Goal: Information Seeking & Learning: Learn about a topic

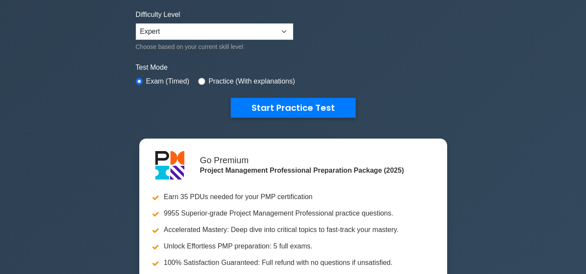
scroll to position [237, 0]
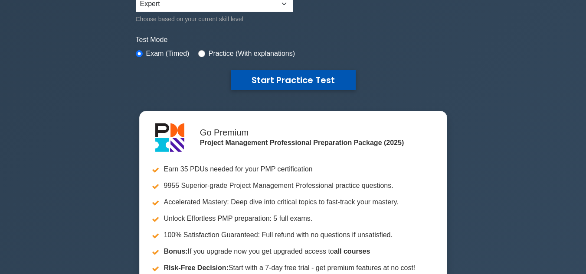
click at [297, 79] on button "Start Practice Test" at bounding box center [293, 80] width 125 height 20
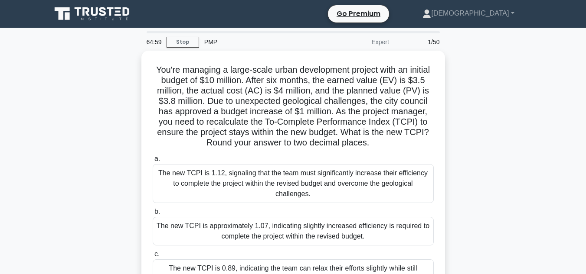
click at [454, 117] on div "You're managing a large-scale urban development project with an initial budget …" at bounding box center [293, 202] width 494 height 303
click at [122, 127] on div "You're managing a large-scale urban development project with an initial budget …" at bounding box center [293, 202] width 494 height 303
click at [507, 177] on div "You're managing a large-scale urban development project with an initial budget …" at bounding box center [293, 202] width 494 height 303
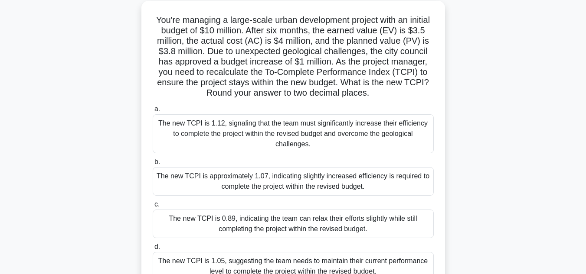
scroll to position [48, 0]
click at [331, 171] on div "The new TCPI is approximately 1.07, indicating slightly increased efficiency is…" at bounding box center [293, 181] width 281 height 29
click at [153, 165] on input "b. The new TCPI is approximately 1.07, indicating slightly increased efficiency…" at bounding box center [153, 162] width 0 height 6
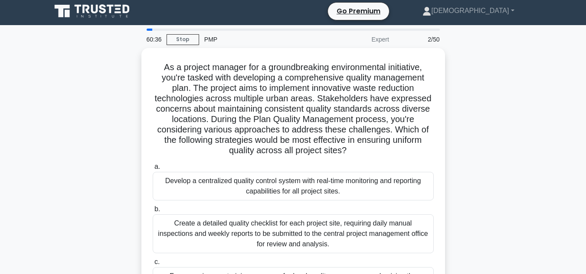
scroll to position [0, 0]
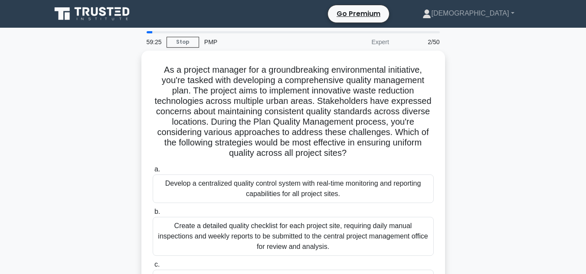
click at [509, 134] on div "As a project manager for a groundbreaking environmental initiative, you're task…" at bounding box center [293, 212] width 494 height 323
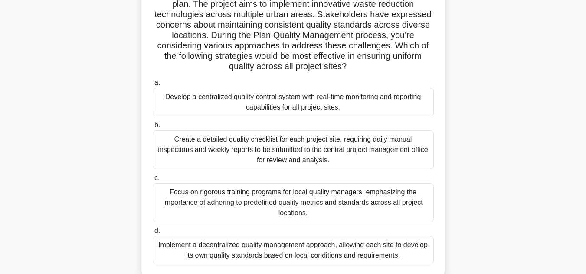
scroll to position [104, 0]
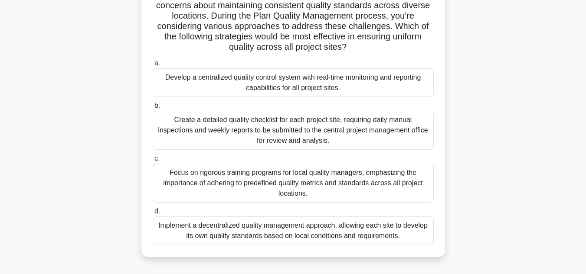
click at [377, 82] on div "Develop a centralized quality control system with real-time monitoring and repo…" at bounding box center [293, 83] width 281 height 29
click at [153, 66] on input "a. Develop a centralized quality control system with real-time monitoring and r…" at bounding box center [153, 64] width 0 height 6
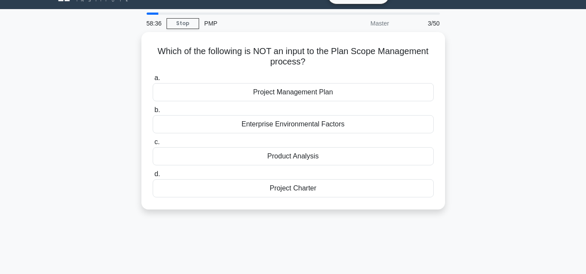
scroll to position [0, 0]
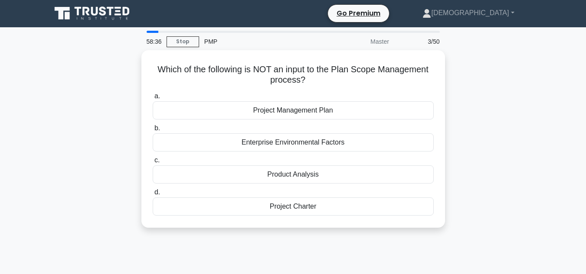
click at [30, 82] on main "58:36 Stop PMP Master 3/50 Which of the following is NOT an input to the Plan S…" at bounding box center [293, 247] width 586 height 441
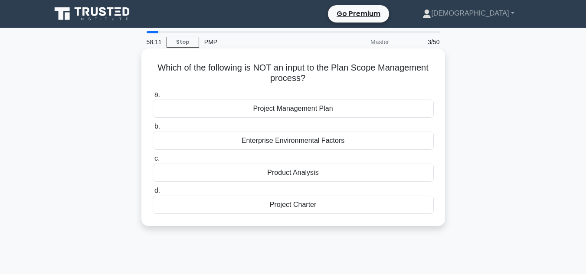
click at [247, 141] on div "Enterprise Environmental Factors" at bounding box center [293, 141] width 281 height 18
click at [153, 130] on input "b. Enterprise Environmental Factors" at bounding box center [153, 127] width 0 height 6
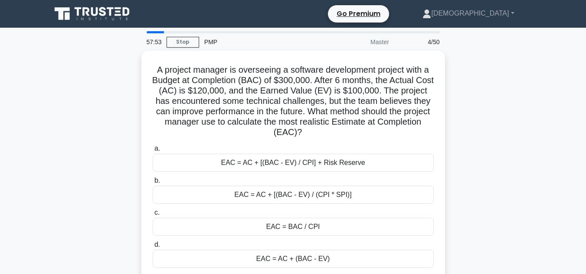
click at [114, 126] on div "A project manager is overseeing a software development project with a Budget at…" at bounding box center [293, 171] width 494 height 240
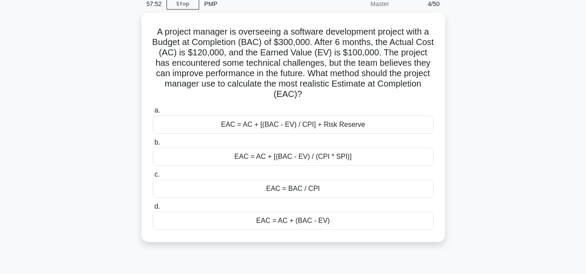
scroll to position [52, 0]
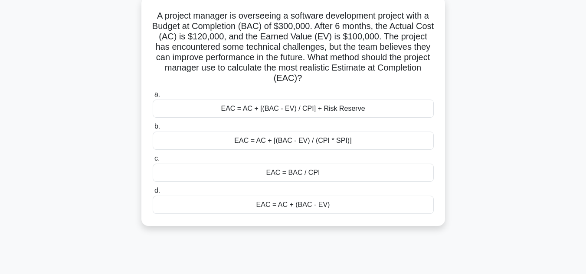
click at [253, 209] on div "EAC = AC + (BAC - EV)" at bounding box center [293, 205] width 281 height 18
click at [153, 194] on input "d. EAC = AC + (BAC - EV)" at bounding box center [153, 191] width 0 height 6
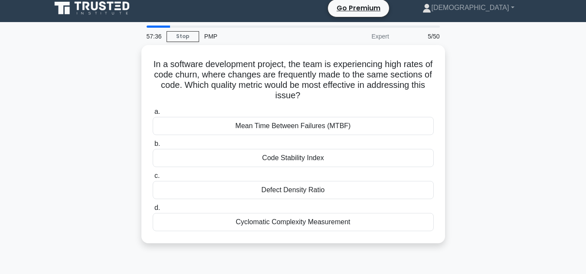
scroll to position [0, 0]
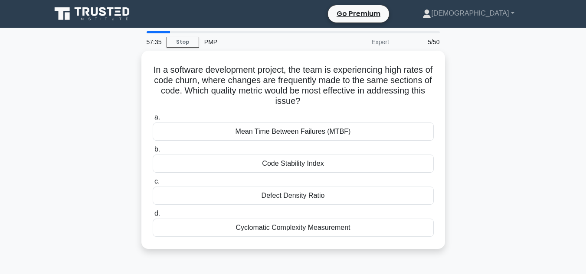
click at [530, 108] on div "In a software development project, the team is experiencing high rates of code …" at bounding box center [293, 155] width 494 height 209
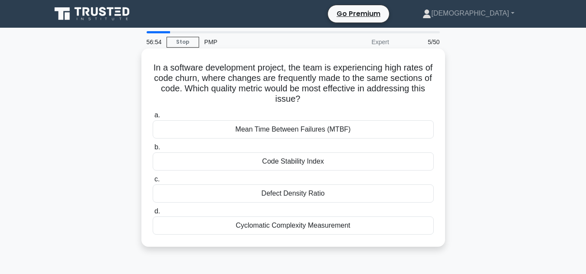
click at [379, 163] on div "Code Stability Index" at bounding box center [293, 162] width 281 height 18
click at [153, 150] on input "b. Code Stability Index" at bounding box center [153, 148] width 0 height 6
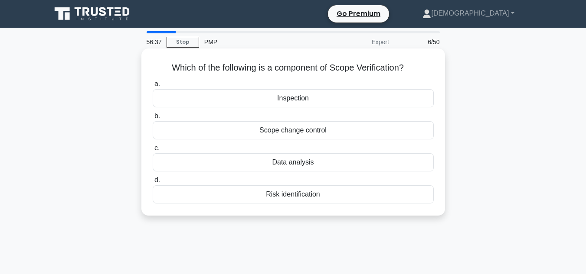
click at [322, 101] on div "Inspection" at bounding box center [293, 98] width 281 height 18
click at [153, 87] on input "a. Inspection" at bounding box center [153, 85] width 0 height 6
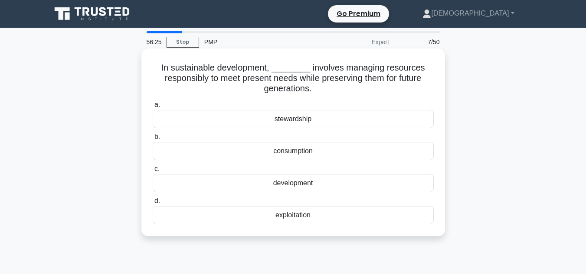
click at [264, 120] on div "stewardship" at bounding box center [293, 119] width 281 height 18
click at [153, 108] on input "a. stewardship" at bounding box center [153, 105] width 0 height 6
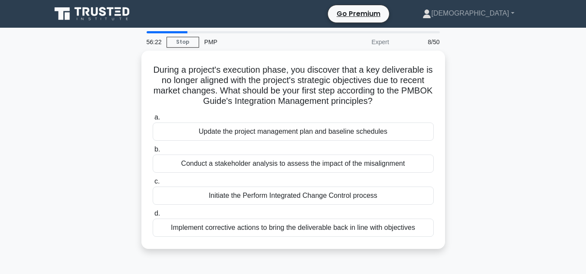
click at [534, 141] on div "During a project's execution phase, you discover that a key deliverable is no l…" at bounding box center [293, 155] width 494 height 209
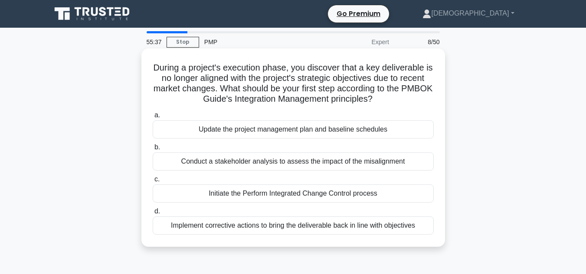
click at [244, 166] on div "Conduct a stakeholder analysis to assess the impact of the misalignment" at bounding box center [293, 162] width 281 height 18
click at [153, 150] on input "b. Conduct a stakeholder analysis to assess the impact of the misalignment" at bounding box center [153, 148] width 0 height 6
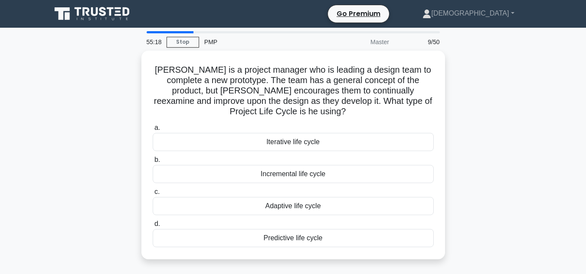
click at [463, 94] on div "Joe is a project manager who is leading a design team to complete a new prototy…" at bounding box center [293, 160] width 494 height 219
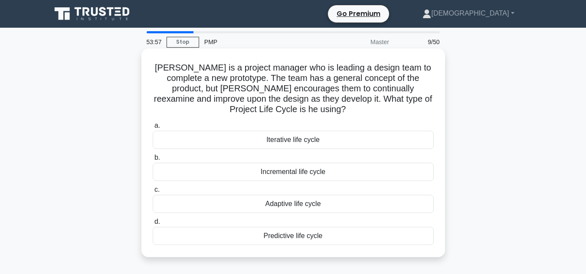
click at [297, 207] on div "Adaptive life cycle" at bounding box center [293, 204] width 281 height 18
click at [153, 193] on input "c. Adaptive life cycle" at bounding box center [153, 190] width 0 height 6
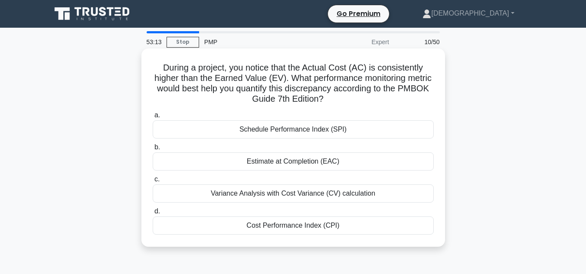
click at [311, 228] on div "Cost Performance Index (CPI)" at bounding box center [293, 226] width 281 height 18
click at [153, 215] on input "d. Cost Performance Index (CPI)" at bounding box center [153, 212] width 0 height 6
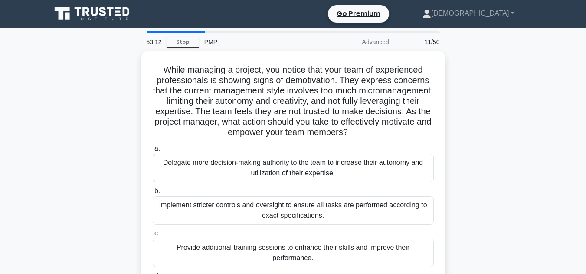
click at [95, 112] on div "While managing a project, you notice that your team of experienced professional…" at bounding box center [293, 192] width 494 height 282
click at [532, 186] on div "While managing a project, you notice that your team of experienced professional…" at bounding box center [293, 192] width 494 height 282
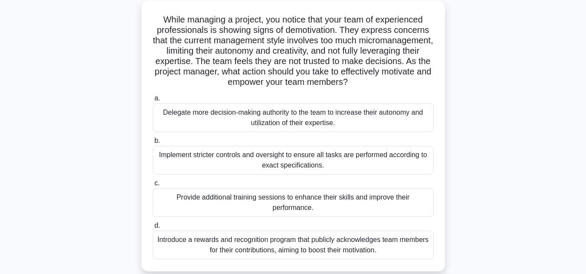
scroll to position [52, 0]
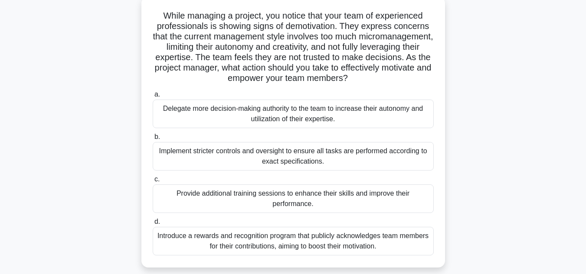
click at [352, 249] on div "Introduce a rewards and recognition program that publicly acknowledges team mem…" at bounding box center [293, 241] width 281 height 29
click at [153, 225] on input "d. Introduce a rewards and recognition program that publicly acknowledges team …" at bounding box center [153, 222] width 0 height 6
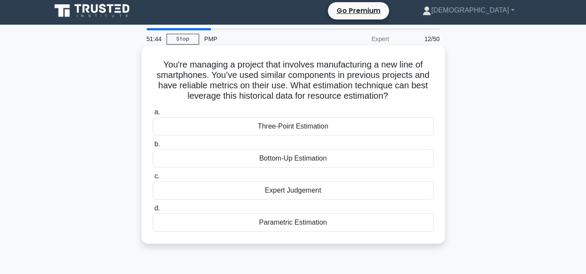
scroll to position [0, 0]
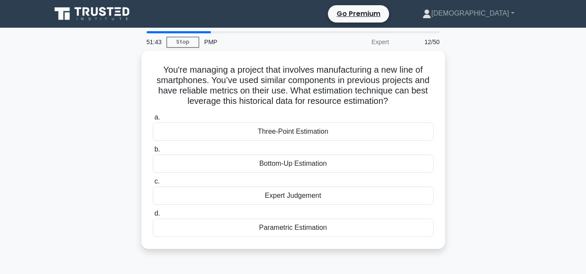
click at [520, 223] on div "You're managing a project that involves manufacturing a new line of smartphones…" at bounding box center [293, 155] width 494 height 209
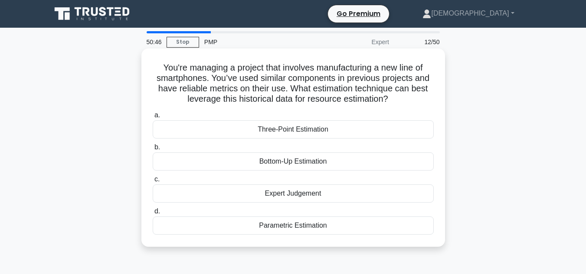
click at [303, 193] on div "Expert Judgement" at bounding box center [293, 194] width 281 height 18
click at [153, 183] on input "c. Expert Judgement" at bounding box center [153, 180] width 0 height 6
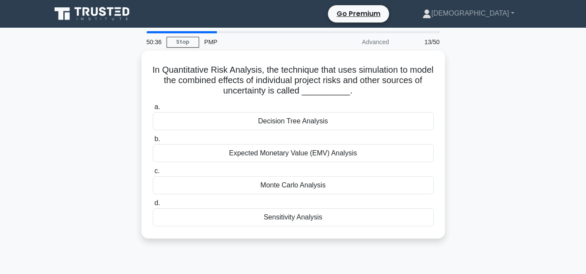
click at [530, 144] on div "In Quantitative Risk Analysis, the technique that uses simulation to model the …" at bounding box center [293, 150] width 494 height 199
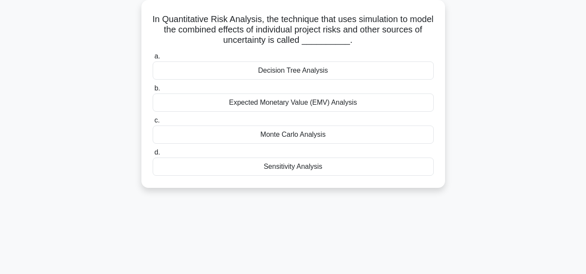
scroll to position [52, 0]
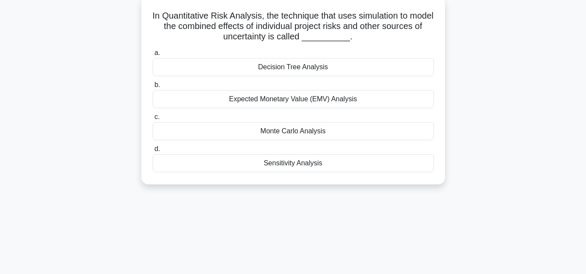
click at [325, 130] on div "Monte Carlo Analysis" at bounding box center [293, 131] width 281 height 18
click at [153, 120] on input "c. Monte Carlo Analysis" at bounding box center [153, 117] width 0 height 6
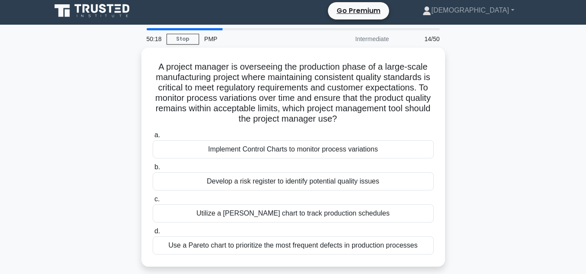
scroll to position [0, 0]
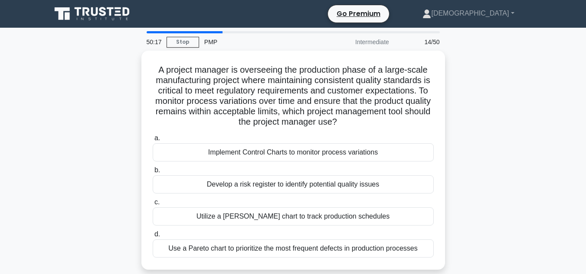
click at [133, 115] on div "A project manager is overseeing the production phase of a large-scale manufactu…" at bounding box center [293, 166] width 494 height 230
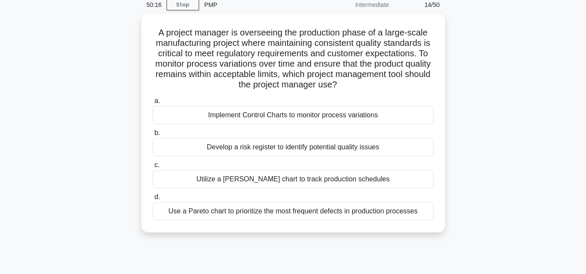
scroll to position [52, 0]
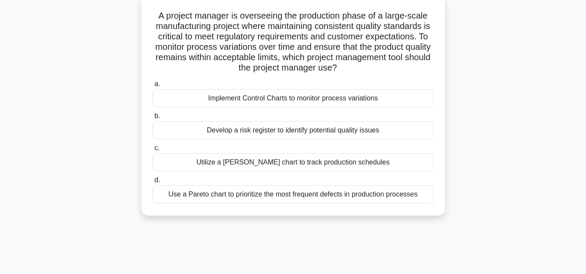
click at [223, 191] on div "Use a Pareto chart to prioritize the most frequent defects in production proces…" at bounding box center [293, 195] width 281 height 18
click at [153, 183] on input "d. Use a Pareto chart to prioritize the most frequent defects in production pro…" at bounding box center [153, 181] width 0 height 6
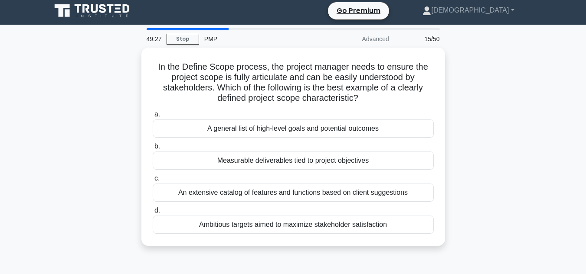
scroll to position [0, 0]
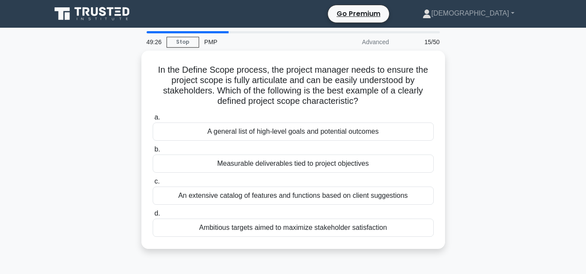
click at [108, 111] on div "In the Define Scope process, the project manager needs to ensure the project sc…" at bounding box center [293, 155] width 494 height 209
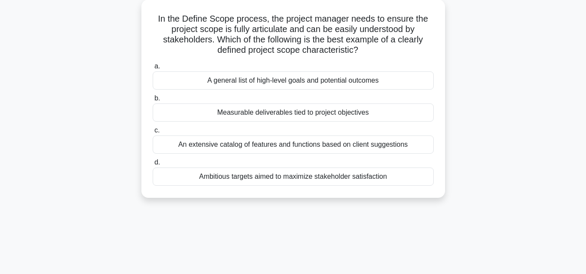
scroll to position [52, 0]
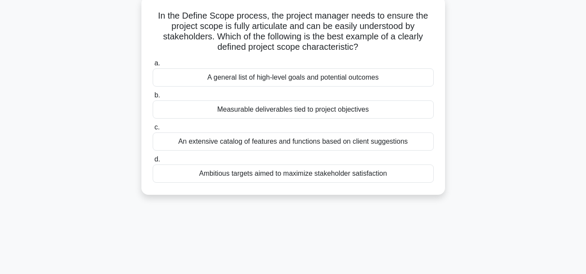
click at [272, 108] on div "Measurable deliverables tied to project objectives" at bounding box center [293, 110] width 281 height 18
click at [153, 98] on input "b. Measurable deliverables tied to project objectives" at bounding box center [153, 96] width 0 height 6
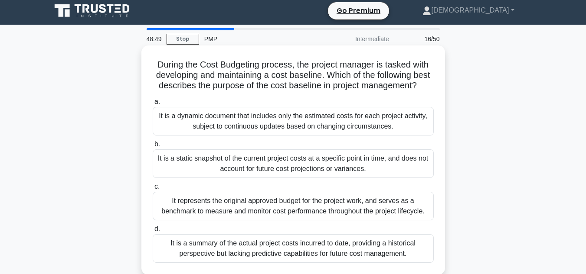
scroll to position [0, 0]
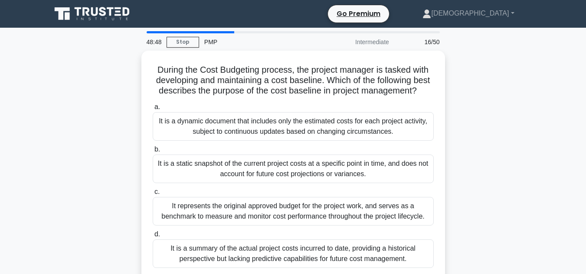
click at [103, 96] on div "During the Cost Budgeting process, the project manager is tasked with developin…" at bounding box center [293, 171] width 494 height 240
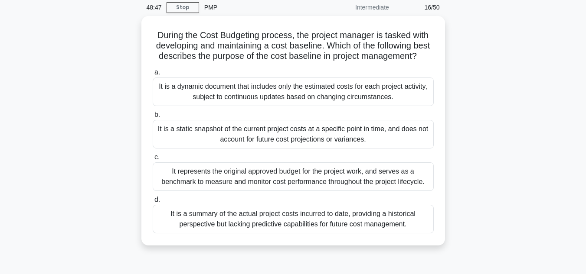
scroll to position [52, 0]
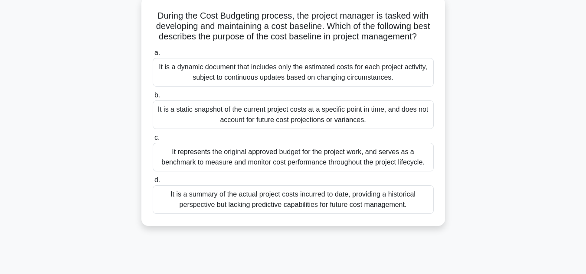
click at [222, 168] on div "It represents the original approved budget for the project work, and serves as …" at bounding box center [293, 157] width 281 height 29
click at [153, 141] on input "c. It represents the original approved budget for the project work, and serves …" at bounding box center [153, 138] width 0 height 6
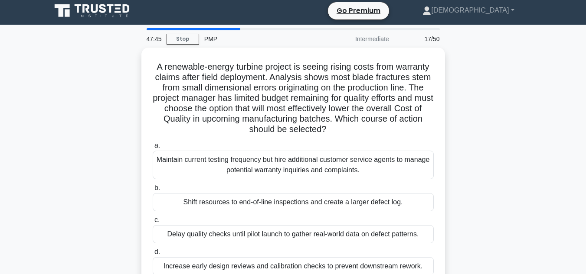
scroll to position [0, 0]
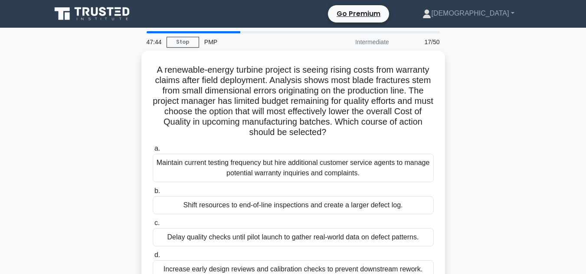
click at [80, 133] on div "A renewable-energy turbine project is seeing rising costs from warranty claims …" at bounding box center [293, 176] width 494 height 251
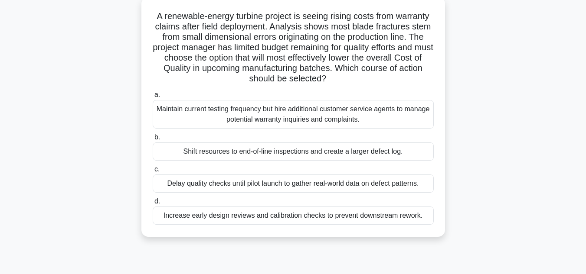
scroll to position [52, 0]
click at [179, 218] on div "Increase early design reviews and calibration checks to prevent downstream rewo…" at bounding box center [293, 215] width 281 height 18
click at [153, 204] on input "d. Increase early design reviews and calibration checks to prevent downstream r…" at bounding box center [153, 202] width 0 height 6
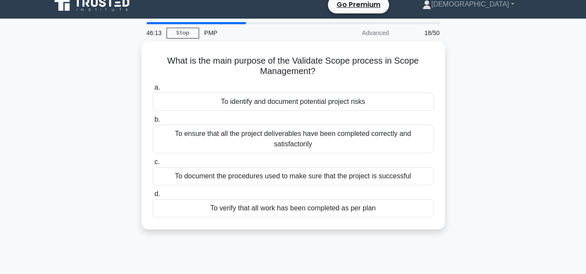
scroll to position [0, 0]
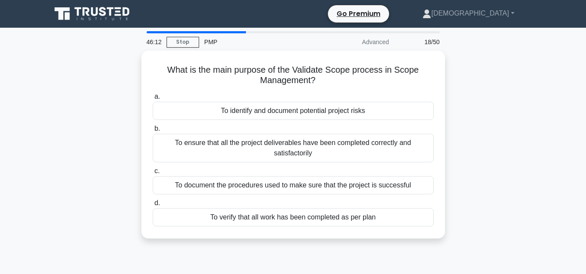
click at [102, 95] on div "What is the main purpose of the Validate Scope process in Scope Management? .sp…" at bounding box center [293, 150] width 494 height 199
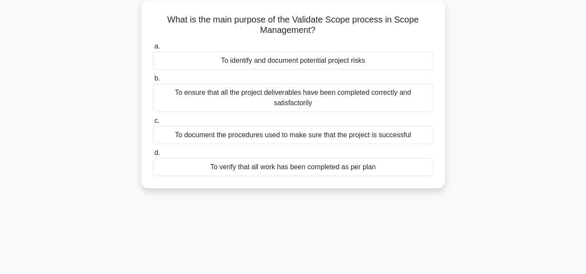
scroll to position [52, 0]
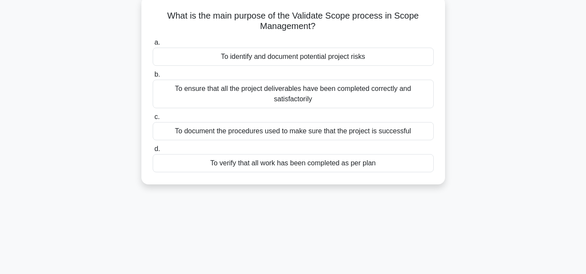
click at [296, 131] on div "To document the procedures used to make sure that the project is successful" at bounding box center [293, 131] width 281 height 18
click at [153, 120] on input "c. To document the procedures used to make sure that the project is successful" at bounding box center [153, 117] width 0 height 6
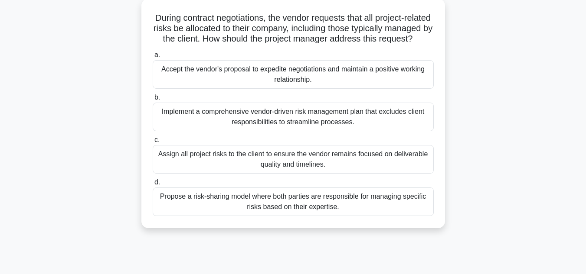
scroll to position [0, 0]
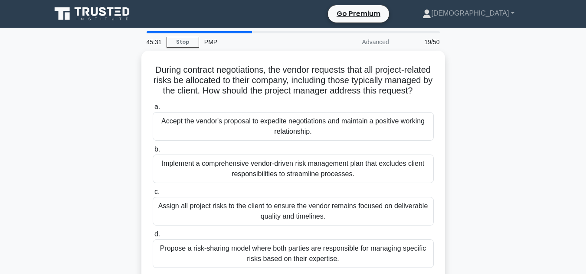
click at [472, 156] on div "During contract negotiations, the vendor requests that all project-related risk…" at bounding box center [293, 171] width 494 height 240
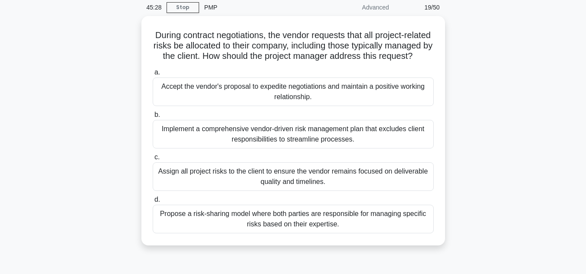
scroll to position [52, 0]
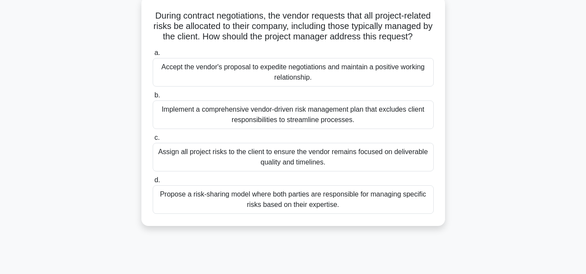
click at [297, 214] on div "Propose a risk-sharing model where both parties are responsible for managing sp…" at bounding box center [293, 200] width 281 height 29
click at [153, 183] on input "d. Propose a risk-sharing model where both parties are responsible for managing…" at bounding box center [153, 181] width 0 height 6
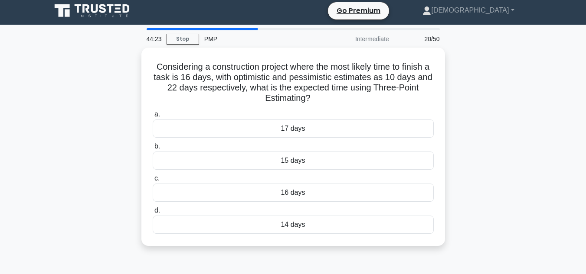
scroll to position [0, 0]
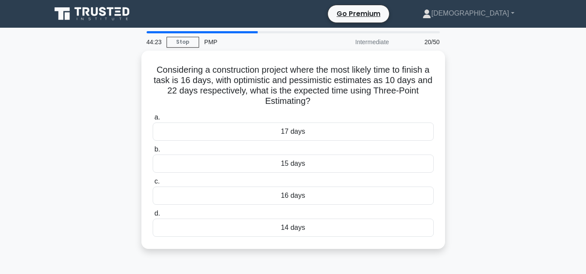
click at [548, 110] on main "44:23 Stop PMP Intermediate 20/50 Considering a construction project where the …" at bounding box center [293, 248] width 586 height 441
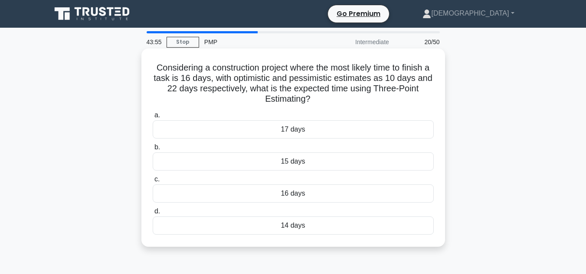
click at [317, 197] on div "16 days" at bounding box center [293, 194] width 281 height 18
click at [153, 183] on input "c. 16 days" at bounding box center [153, 180] width 0 height 6
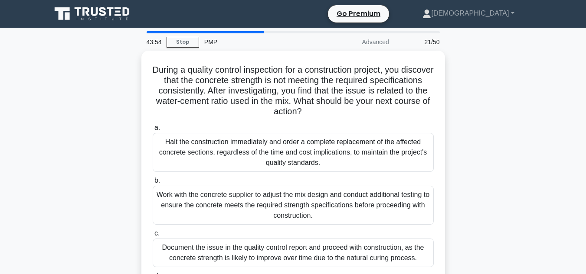
click at [531, 148] on div "During a quality control inspection for a construction project, you discover th…" at bounding box center [293, 197] width 494 height 292
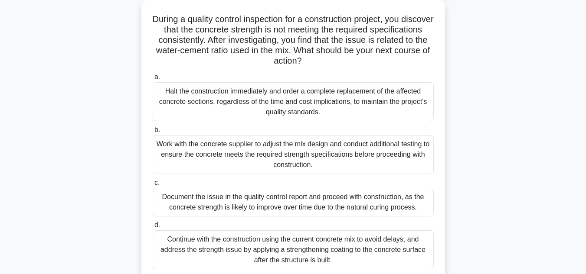
scroll to position [52, 0]
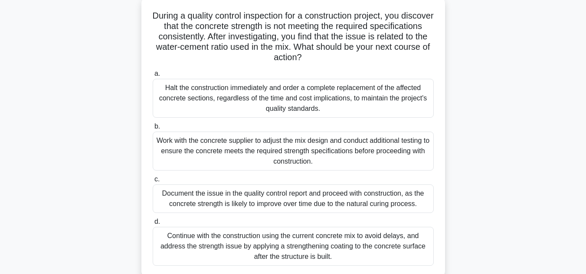
click at [392, 139] on div "Work with the concrete supplier to adjust the mix design and conduct additional…" at bounding box center [293, 151] width 281 height 39
click at [153, 130] on input "b. Work with the concrete supplier to adjust the mix design and conduct additio…" at bounding box center [153, 127] width 0 height 6
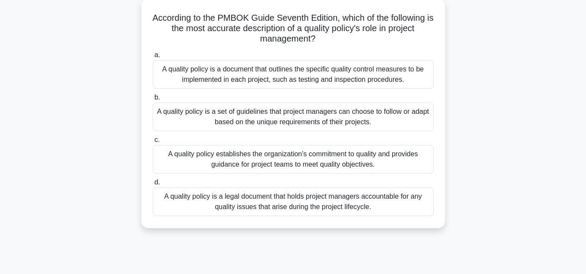
scroll to position [0, 0]
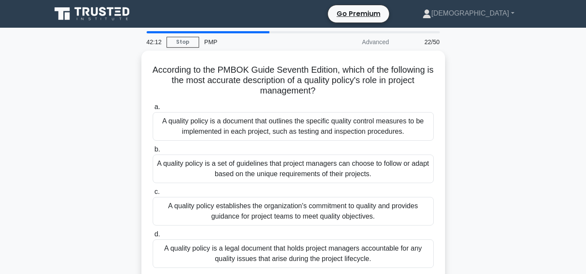
click at [124, 104] on div "According to the PMBOK Guide Seventh Edition, which of the following is the mos…" at bounding box center [293, 171] width 494 height 240
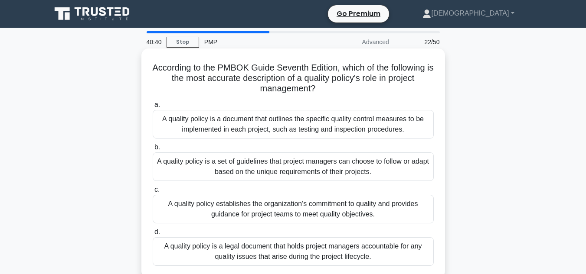
click at [352, 127] on div "A quality policy is a document that outlines the specific quality control measu…" at bounding box center [293, 124] width 281 height 29
click at [153, 108] on input "a. A quality policy is a document that outlines the specific quality control me…" at bounding box center [153, 105] width 0 height 6
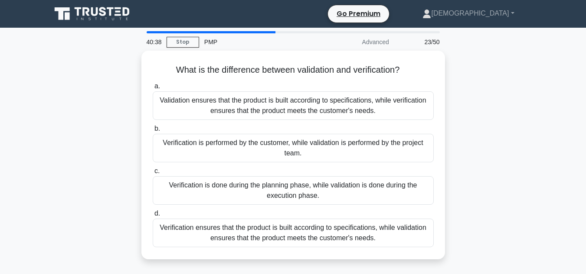
click at [111, 129] on div "What is the difference between validation and verification? .spinner_0XTQ{trans…" at bounding box center [293, 160] width 494 height 219
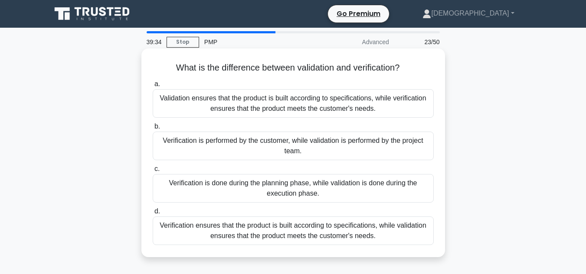
click at [259, 232] on div "Verification ensures that the product is built according to specifications, whi…" at bounding box center [293, 231] width 281 height 29
click at [153, 215] on input "d. Verification ensures that the product is built according to specifications, …" at bounding box center [153, 212] width 0 height 6
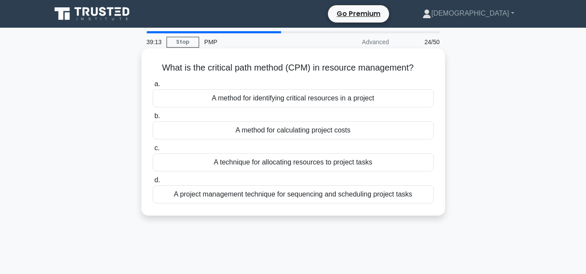
click at [393, 193] on div "A project management technique for sequencing and scheduling project tasks" at bounding box center [293, 195] width 281 height 18
click at [153, 183] on input "d. A project management technique for sequencing and scheduling project tasks" at bounding box center [153, 181] width 0 height 6
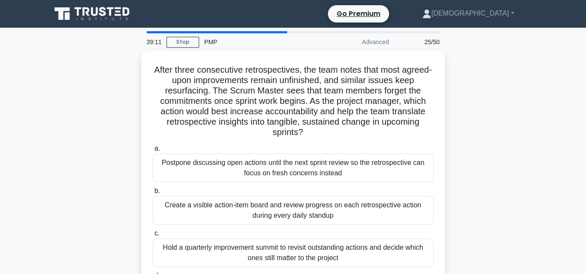
click at [514, 173] on div "After three consecutive retrospectives, the team notes that most agreed-upon im…" at bounding box center [293, 192] width 494 height 282
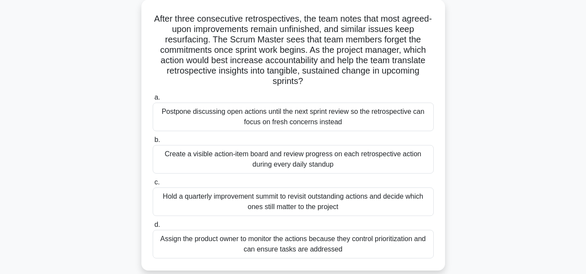
scroll to position [52, 0]
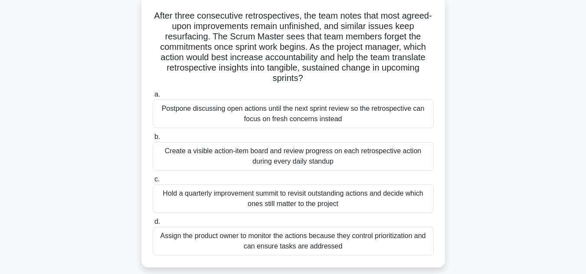
click at [348, 161] on div "Create a visible action-item board and review progress on each retrospective ac…" at bounding box center [293, 156] width 281 height 29
click at [153, 140] on input "b. Create a visible action-item board and review progress on each retrospective…" at bounding box center [153, 137] width 0 height 6
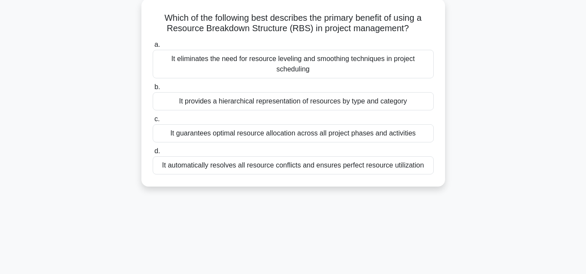
scroll to position [0, 0]
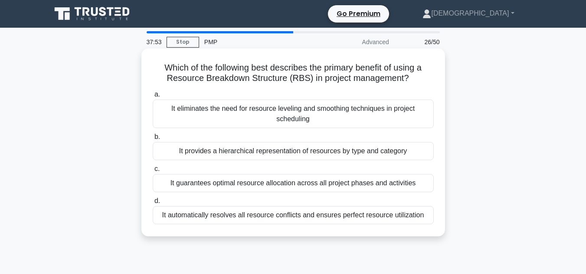
click at [211, 156] on div "It provides a hierarchical representation of resources by type and category" at bounding box center [293, 151] width 281 height 18
click at [153, 140] on input "b. It provides a hierarchical representation of resources by type and category" at bounding box center [153, 137] width 0 height 6
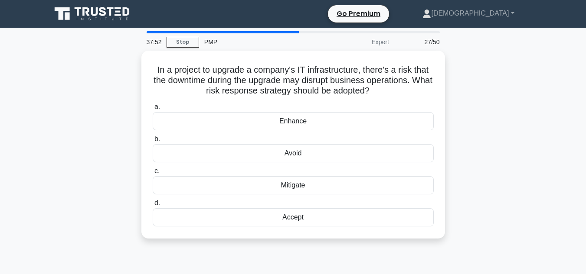
click at [75, 131] on div "In a project to upgrade a company's IT infrastructure, there's a risk that the …" at bounding box center [293, 150] width 494 height 199
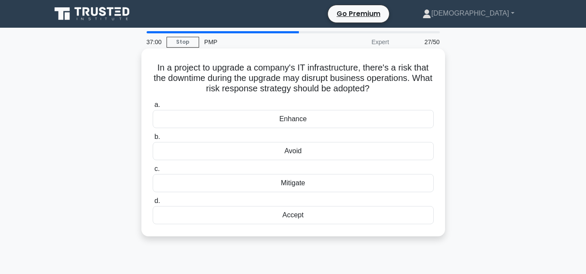
click at [232, 215] on div "Accept" at bounding box center [293, 215] width 281 height 18
click at [153, 204] on input "d. Accept" at bounding box center [153, 202] width 0 height 6
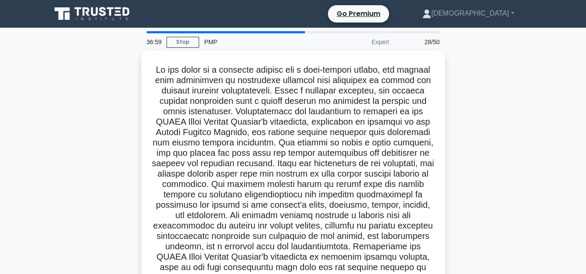
click at [101, 144] on div ".spinner_0XTQ{transform-origin:center;animation:spinner_y6GP .75s linear infini…" at bounding box center [293, 259] width 494 height 417
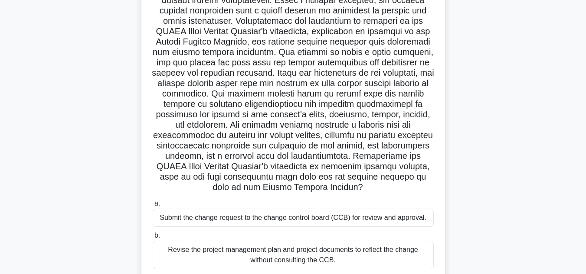
scroll to position [191, 0]
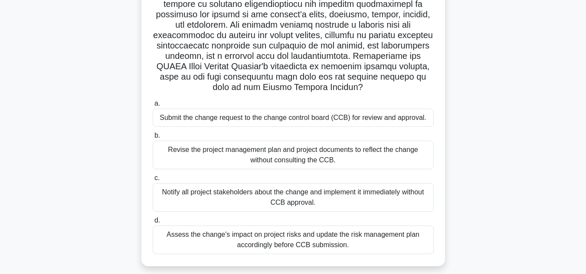
click at [101, 144] on div ".spinner_0XTQ{transform-origin:center;animation:spinner_y6GP .75s linear infini…" at bounding box center [293, 68] width 494 height 417
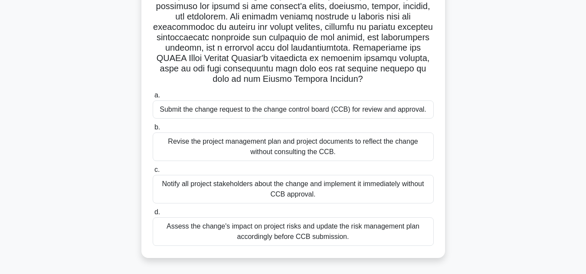
click at [306, 237] on div "Assess the change's impact on project risks and update the risk management plan…" at bounding box center [293, 232] width 281 height 29
click at [153, 215] on input "d. Assess the change's impact on project risks and update the risk management p…" at bounding box center [153, 213] width 0 height 6
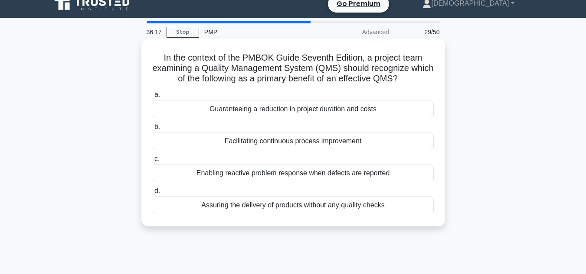
scroll to position [0, 0]
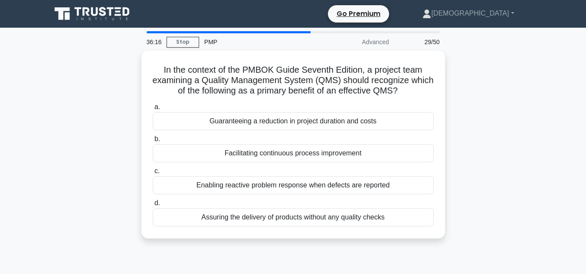
click at [75, 165] on div "In the context of the PMBOK Guide Seventh Edition, a project team examining a Q…" at bounding box center [293, 150] width 494 height 199
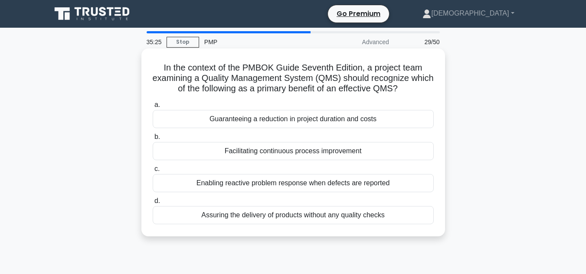
click at [289, 151] on div "Facilitating continuous process improvement" at bounding box center [293, 151] width 281 height 18
click at [153, 140] on input "b. Facilitating continuous process improvement" at bounding box center [153, 137] width 0 height 6
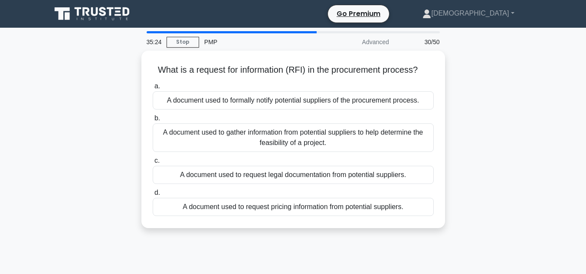
click at [118, 134] on div "What is a request for information (RFI) in the procurement process? .spinner_0X…" at bounding box center [293, 145] width 494 height 188
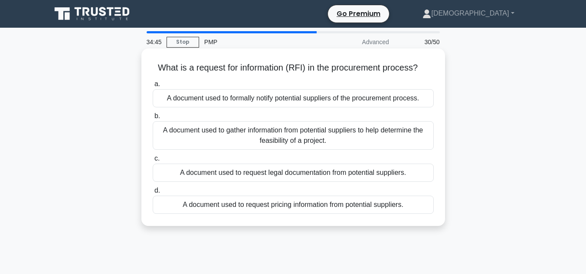
click at [252, 139] on div "A document used to gather information from potential suppliers to help determin…" at bounding box center [293, 135] width 281 height 29
click at [153, 119] on input "b. A document used to gather information from potential suppliers to help deter…" at bounding box center [153, 117] width 0 height 6
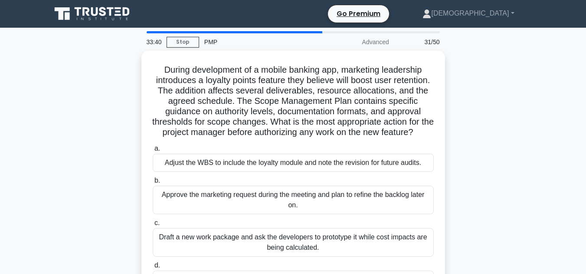
click at [113, 147] on div "During development of a mobile banking app, marketing leadership introduces a l…" at bounding box center [293, 186] width 494 height 271
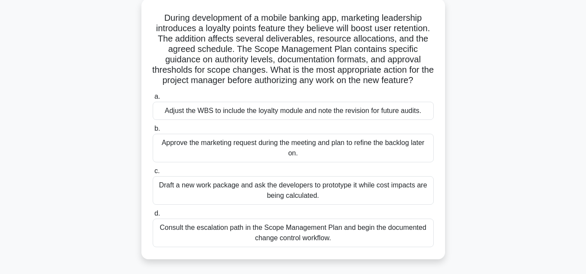
scroll to position [69, 0]
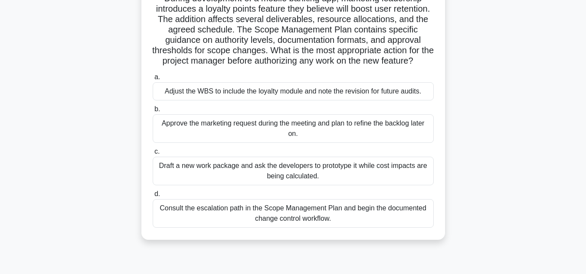
click at [180, 216] on div "Consult the escalation path in the Scope Management Plan and begin the document…" at bounding box center [293, 213] width 281 height 29
click at [153, 197] on input "d. Consult the escalation path in the Scope Management Plan and begin the docum…" at bounding box center [153, 195] width 0 height 6
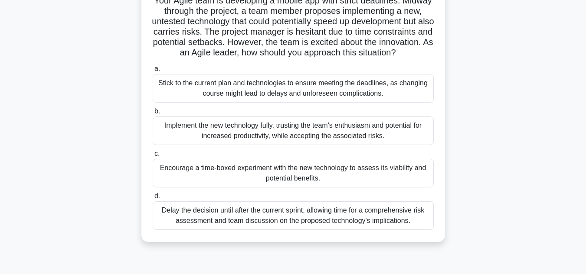
scroll to position [7, 0]
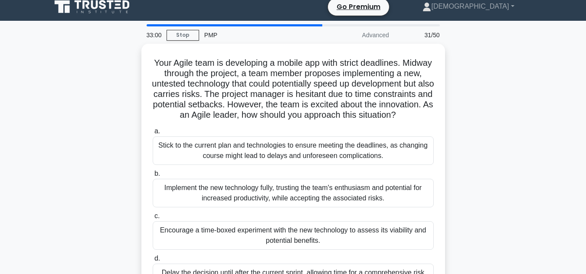
click at [35, 122] on main "33:00 Stop PMP Advanced 31/50 Your Agile team is developing a mobile app with s…" at bounding box center [293, 241] width 586 height 441
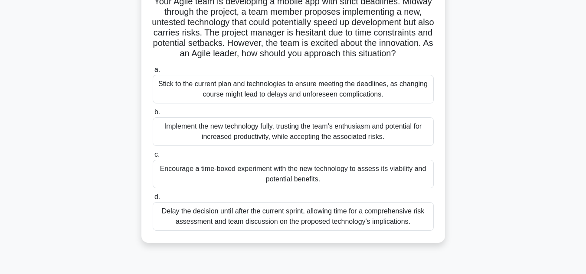
scroll to position [69, 0]
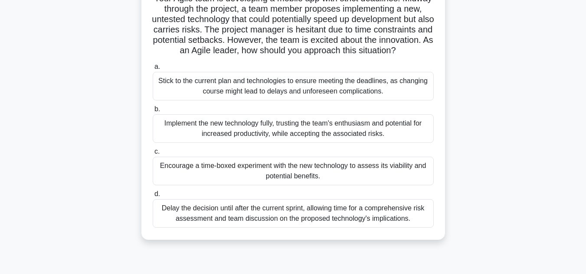
click at [340, 184] on div "Encourage a time-boxed experiment with the new technology to assess its viabili…" at bounding box center [293, 171] width 281 height 29
click at [153, 155] on input "c. Encourage a time-boxed experiment with the new technology to assess its viab…" at bounding box center [153, 152] width 0 height 6
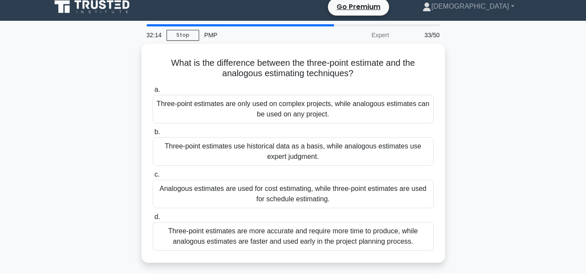
scroll to position [0, 0]
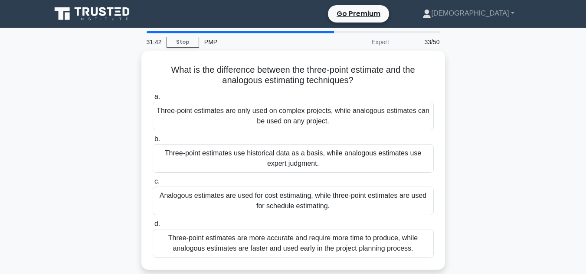
click at [485, 231] on div "What is the difference between the three-point estimate and the analogous estim…" at bounding box center [293, 166] width 494 height 230
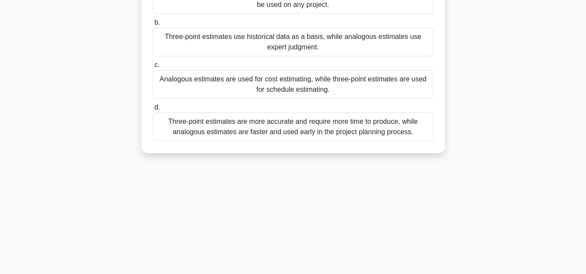
scroll to position [121, 0]
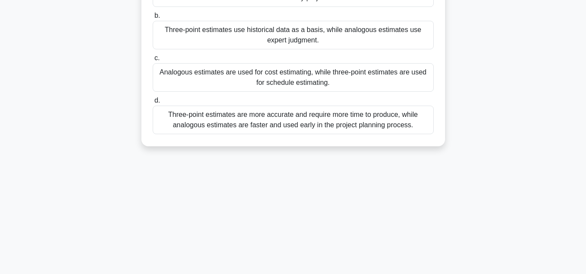
click at [388, 118] on div "Three-point estimates are more accurate and require more time to produce, while…" at bounding box center [293, 120] width 281 height 29
click at [153, 104] on input "d. Three-point estimates are more accurate and require more time to produce, wh…" at bounding box center [153, 101] width 0 height 6
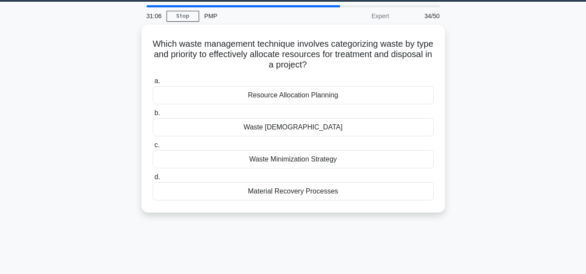
click at [502, 114] on div "Which waste management technique involves categorizing waste by type and priori…" at bounding box center [293, 124] width 494 height 199
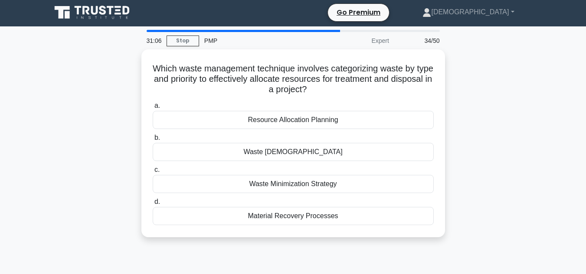
scroll to position [0, 0]
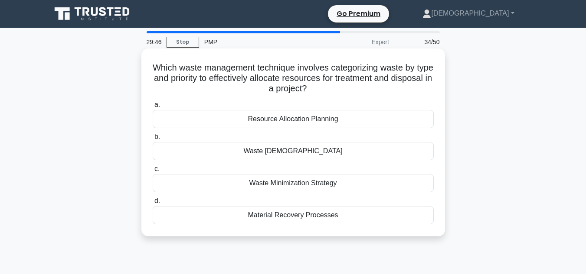
click at [301, 184] on div "Waste Minimization Strategy" at bounding box center [293, 183] width 281 height 18
click at [153, 172] on input "c. Waste Minimization Strategy" at bounding box center [153, 169] width 0 height 6
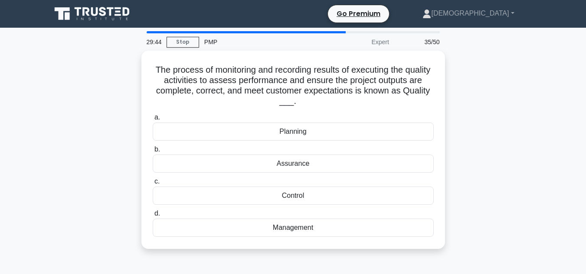
click at [466, 157] on div "The process of monitoring and recording results of executing the quality activi…" at bounding box center [293, 155] width 494 height 209
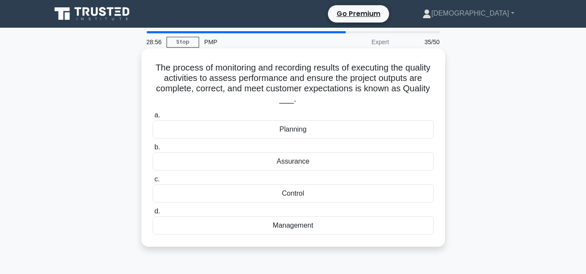
click at [314, 224] on div "Management" at bounding box center [293, 226] width 281 height 18
click at [153, 215] on input "d. Management" at bounding box center [153, 212] width 0 height 6
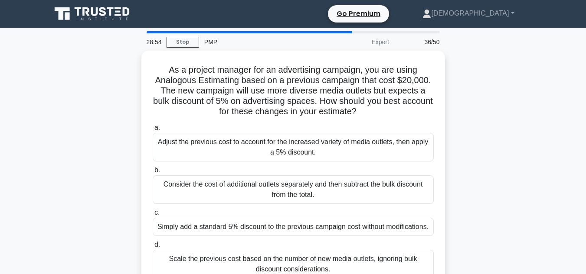
click at [504, 181] on div "As a project manager for an advertising campaign, you are using Analogous Estim…" at bounding box center [293, 176] width 494 height 251
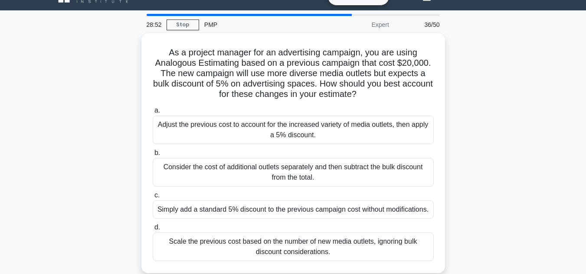
scroll to position [35, 0]
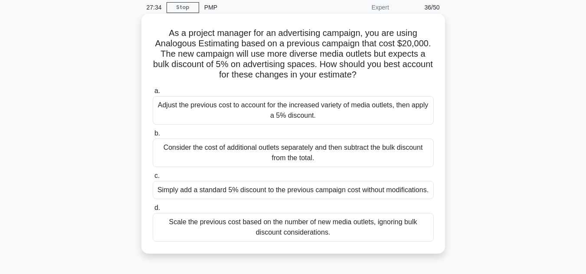
click at [362, 151] on div "Consider the cost of additional outlets separately and then subtract the bulk d…" at bounding box center [293, 153] width 281 height 29
click at [153, 137] on input "b. Consider the cost of additional outlets separately and then subtract the bul…" at bounding box center [153, 134] width 0 height 6
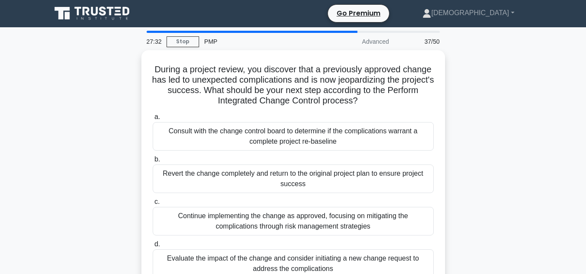
scroll to position [0, 0]
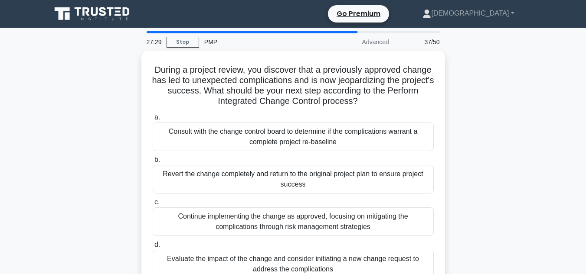
click at [496, 130] on div "During a project review, you discover that a previously approved change has led…" at bounding box center [293, 176] width 494 height 251
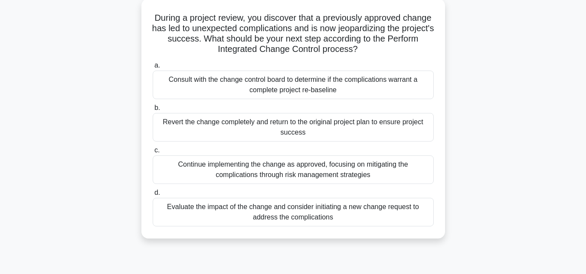
scroll to position [69, 0]
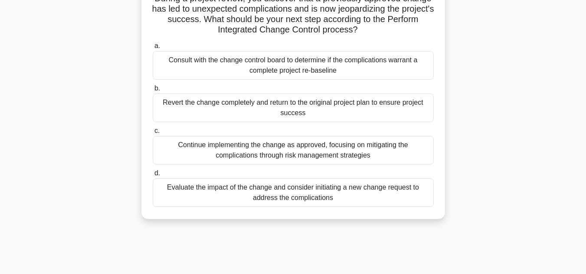
click at [400, 187] on div "Evaluate the impact of the change and consider initiating a new change request …" at bounding box center [293, 193] width 281 height 29
click at [153, 176] on input "d. Evaluate the impact of the change and consider initiating a new change reque…" at bounding box center [153, 174] width 0 height 6
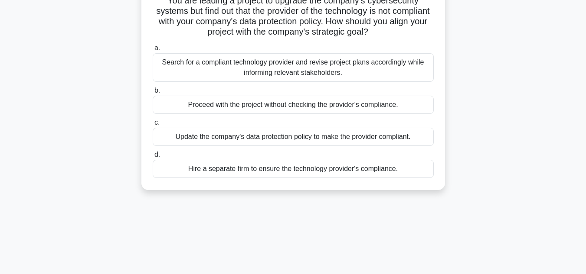
scroll to position [0, 0]
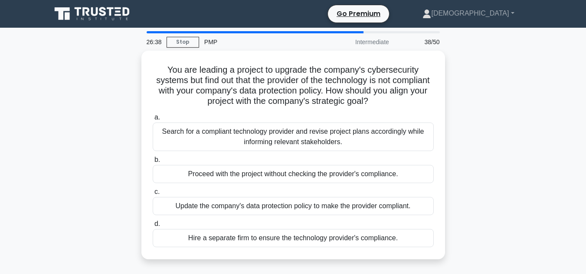
click at [118, 144] on div "You are leading a project to upgrade the company's cybersecurity systems but fi…" at bounding box center [293, 160] width 494 height 219
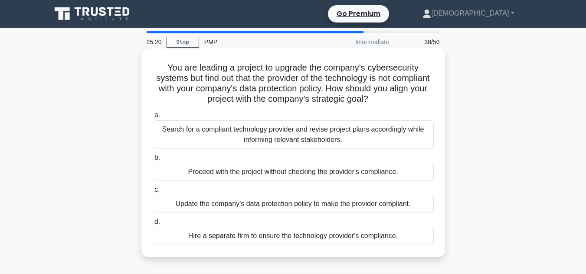
click at [178, 135] on div "Search for a compliant technology provider and revise project plans accordingly…" at bounding box center [293, 135] width 281 height 29
click at [153, 118] on input "a. Search for a compliant technology provider and revise project plans accordin…" at bounding box center [153, 116] width 0 height 6
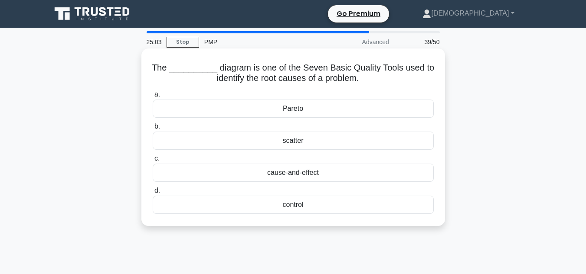
click at [321, 108] on div "Pareto" at bounding box center [293, 109] width 281 height 18
click at [153, 98] on input "a. Pareto" at bounding box center [153, 95] width 0 height 6
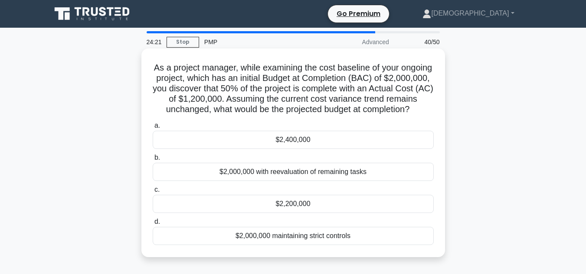
click at [377, 213] on div "$2,200,000" at bounding box center [293, 204] width 281 height 18
click at [153, 193] on input "c. $2,200,000" at bounding box center [153, 190] width 0 height 6
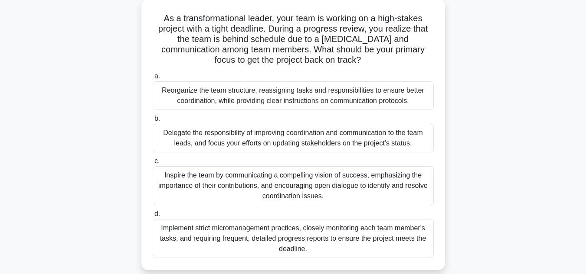
scroll to position [54, 0]
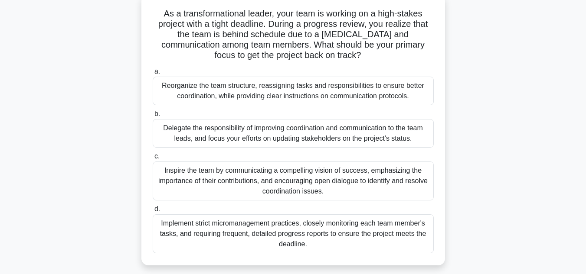
click at [350, 176] on div "Inspire the team by communicating a compelling vision of success, emphasizing t…" at bounding box center [293, 181] width 281 height 39
click at [153, 160] on input "c. Inspire the team by communicating a compelling vision of success, emphasizin…" at bounding box center [153, 157] width 0 height 6
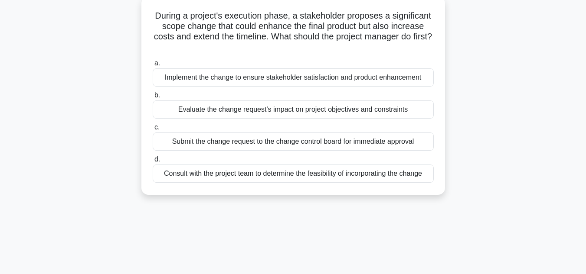
scroll to position [10, 0]
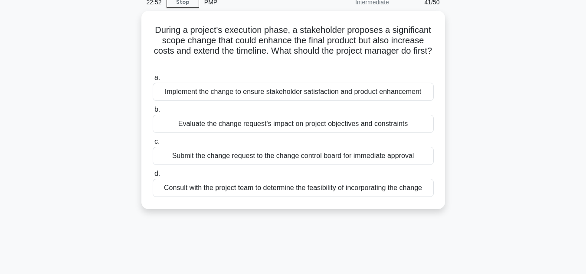
click at [510, 127] on div "During a project's execution phase, a stakeholder proposes a significant scope …" at bounding box center [293, 115] width 494 height 209
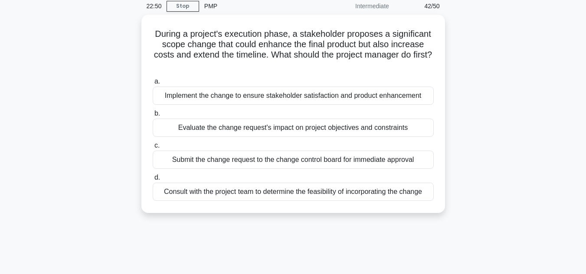
scroll to position [52, 0]
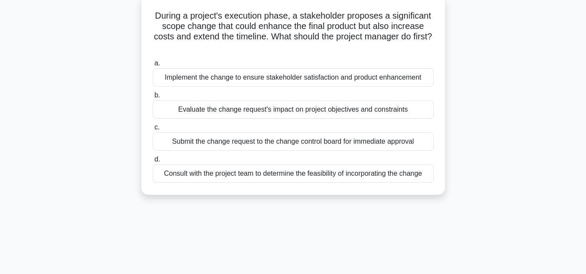
click at [380, 109] on div "Evaluate the change request's impact on project objectives and constraints" at bounding box center [293, 110] width 281 height 18
click at [153, 98] on input "b. Evaluate the change request's impact on project objectives and constraints" at bounding box center [153, 96] width 0 height 6
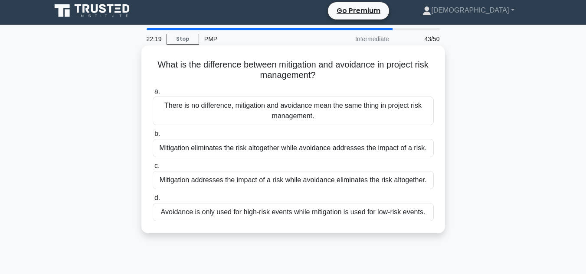
scroll to position [0, 0]
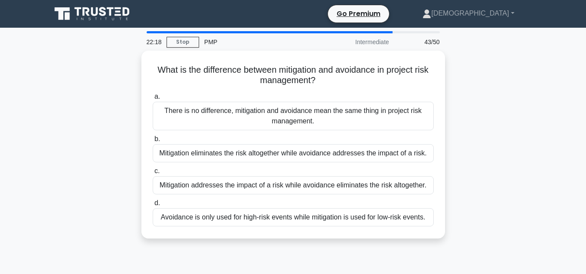
click at [75, 114] on div "What is the difference between mitigation and avoidance in project risk managem…" at bounding box center [293, 150] width 494 height 199
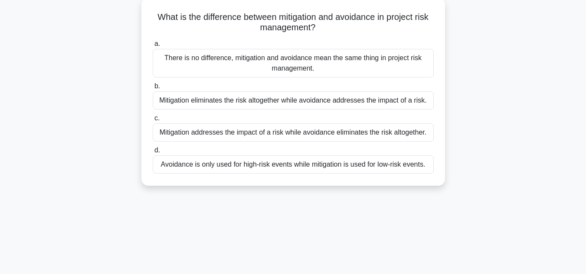
scroll to position [52, 0]
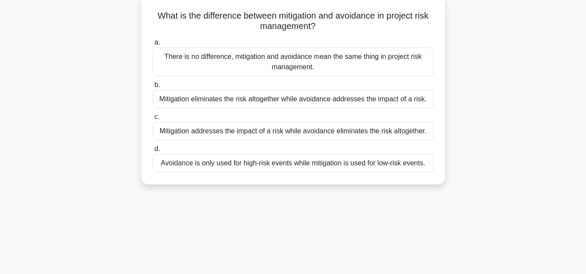
click at [169, 95] on div "Mitigation eliminates the risk altogether while avoidance addresses the impact …" at bounding box center [293, 99] width 281 height 18
click at [153, 88] on input "b. Mitigation eliminates the risk altogether while avoidance addresses the impa…" at bounding box center [153, 85] width 0 height 6
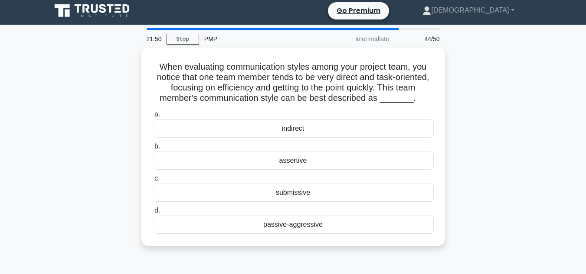
scroll to position [0, 0]
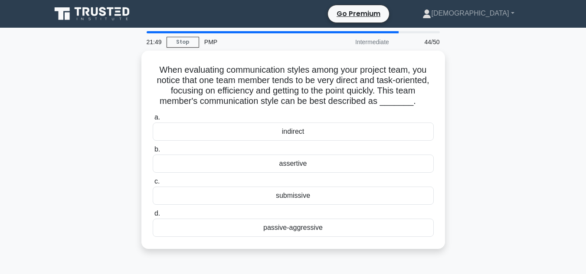
click at [128, 94] on div "When evaluating communication styles among your project team, you notice that o…" at bounding box center [293, 155] width 494 height 209
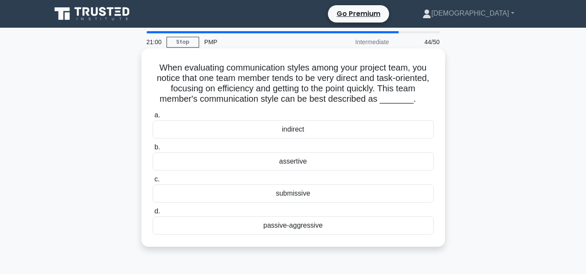
drag, startPoint x: 277, startPoint y: 164, endPoint x: 307, endPoint y: 166, distance: 29.1
click at [307, 166] on div "assertive" at bounding box center [293, 162] width 281 height 18
copy div "assertive"
click at [240, 157] on div "assertive" at bounding box center [293, 162] width 281 height 18
click at [153, 150] on input "b. assertive" at bounding box center [153, 148] width 0 height 6
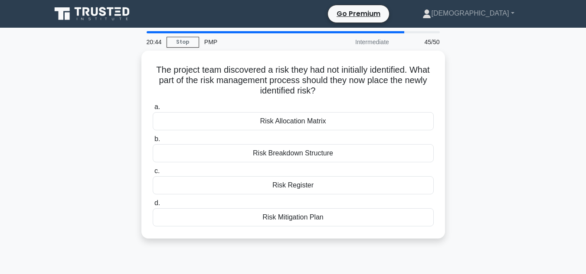
click at [88, 127] on div "The project team discovered a risk they had not initially identified. What part…" at bounding box center [293, 150] width 494 height 199
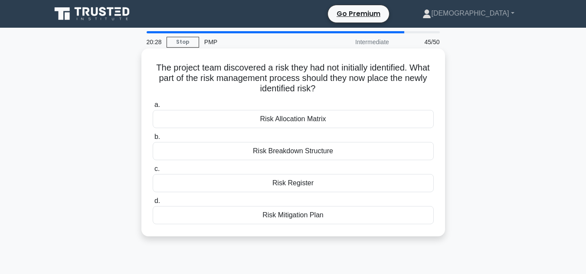
click at [261, 178] on div "Risk Register" at bounding box center [293, 183] width 281 height 18
click at [153, 172] on input "c. Risk Register" at bounding box center [153, 169] width 0 height 6
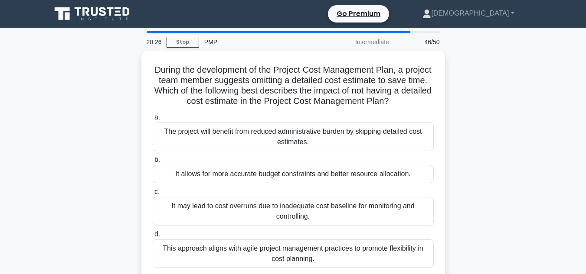
click at [70, 183] on div "During the development of the Project Cost Management Plan, a project team memb…" at bounding box center [293, 171] width 494 height 240
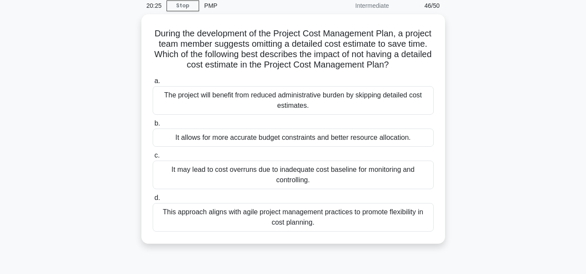
scroll to position [52, 0]
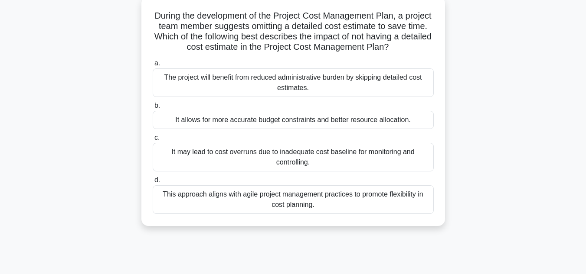
click at [213, 166] on div "It may lead to cost overruns due to inadequate cost baseline for monitoring and…" at bounding box center [293, 157] width 281 height 29
click at [153, 141] on input "c. It may lead to cost overruns due to inadequate cost baseline for monitoring …" at bounding box center [153, 138] width 0 height 6
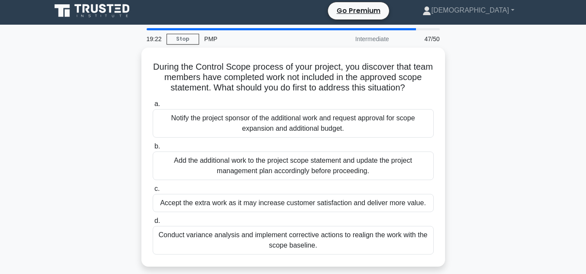
scroll to position [0, 0]
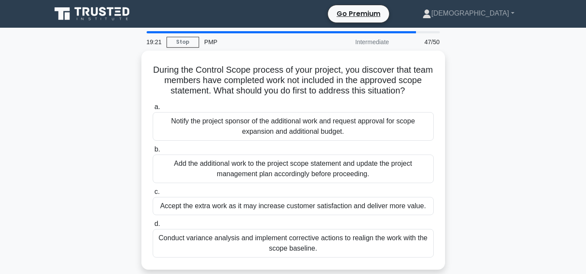
click at [103, 179] on div "During the Control Scope process of your project, you discover that team member…" at bounding box center [293, 166] width 494 height 230
click at [475, 232] on div "During the Control Scope process of your project, you discover that team member…" at bounding box center [293, 166] width 494 height 230
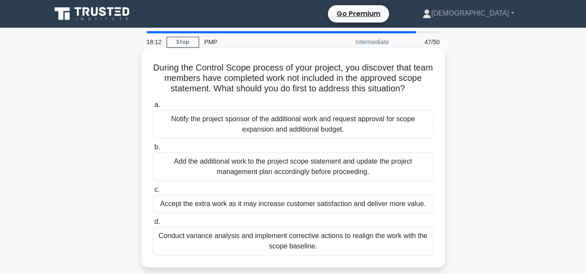
click at [383, 243] on div "Conduct variance analysis and implement corrective actions to realign the work …" at bounding box center [293, 241] width 281 height 29
click at [153, 225] on input "d. Conduct variance analysis and implement corrective actions to realign the wo…" at bounding box center [153, 222] width 0 height 6
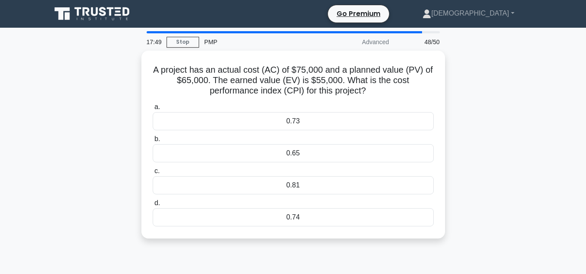
click at [472, 123] on div "A project has an actual cost (AC) of $75,000 and a planned value (PV) of $65,00…" at bounding box center [293, 150] width 494 height 199
click at [477, 128] on div "A project has an actual cost (AC) of $75,000 and a planned value (PV) of $65,00…" at bounding box center [293, 150] width 494 height 199
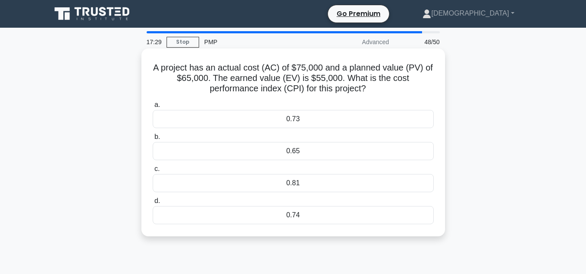
click at [317, 189] on div "0.81" at bounding box center [293, 183] width 281 height 18
click at [153, 172] on input "c. 0.81" at bounding box center [153, 169] width 0 height 6
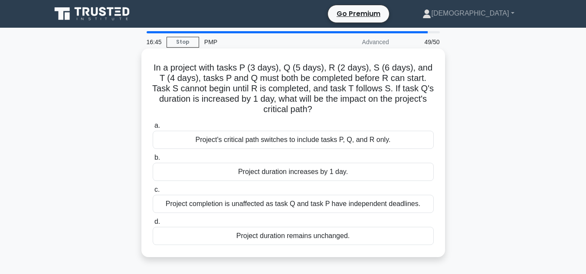
click at [235, 168] on div "Project duration increases by 1 day." at bounding box center [293, 172] width 281 height 18
click at [153, 161] on input "b. Project duration increases by 1 day." at bounding box center [153, 158] width 0 height 6
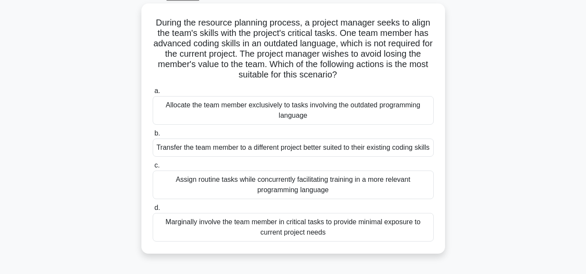
scroll to position [46, 0]
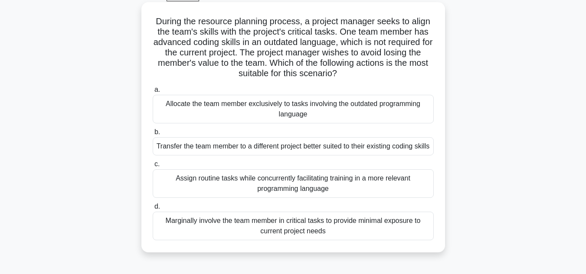
click at [293, 153] on div "Transfer the team member to a different project better suited to their existing…" at bounding box center [293, 146] width 281 height 18
click at [153, 135] on input "b. Transfer the team member to a different project better suited to their exist…" at bounding box center [153, 133] width 0 height 6
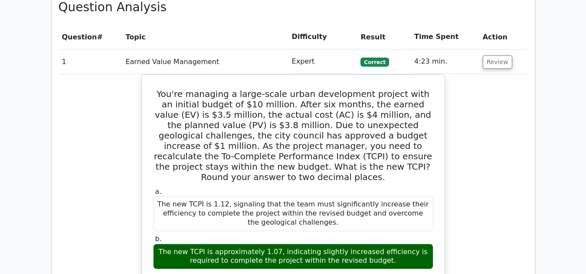
scroll to position [1137, 0]
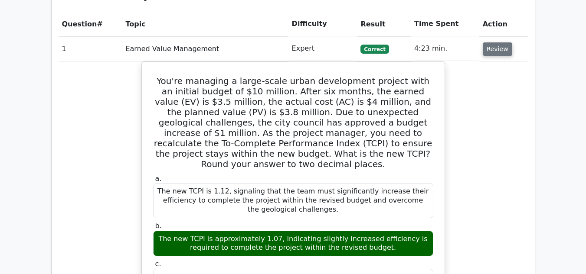
click at [494, 42] on button "Review" at bounding box center [497, 48] width 29 height 13
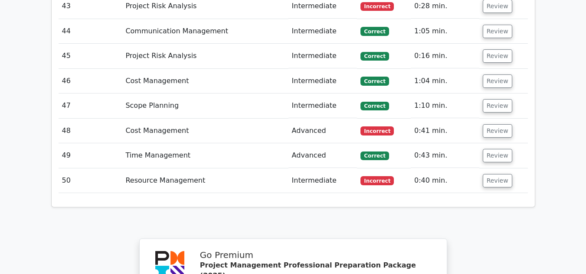
scroll to position [2139, 0]
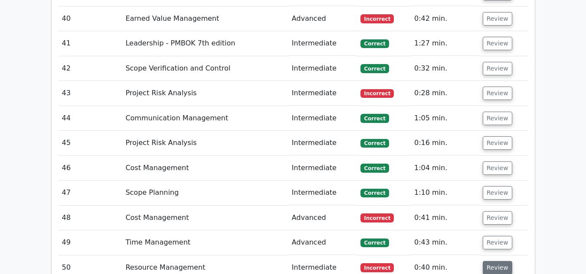
click at [493, 261] on button "Review" at bounding box center [497, 267] width 29 height 13
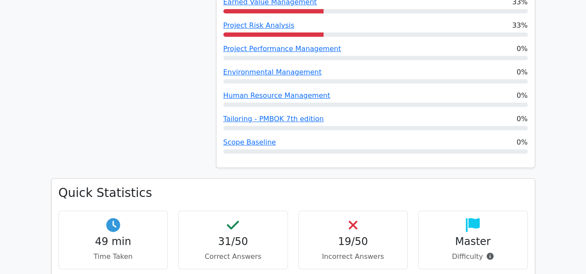
scroll to position [835, 0]
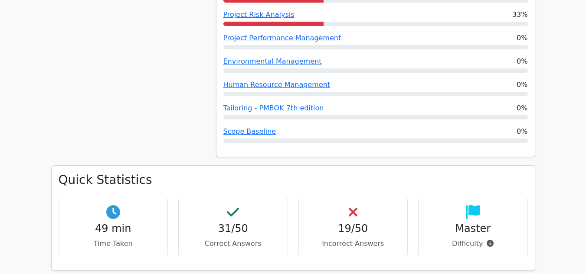
click at [464, 223] on h4 "Master" at bounding box center [472, 229] width 95 height 13
click at [464, 239] on p "Difficulty" at bounding box center [472, 244] width 95 height 10
copy p "Difficulty"
